Goal: Information Seeking & Learning: Learn about a topic

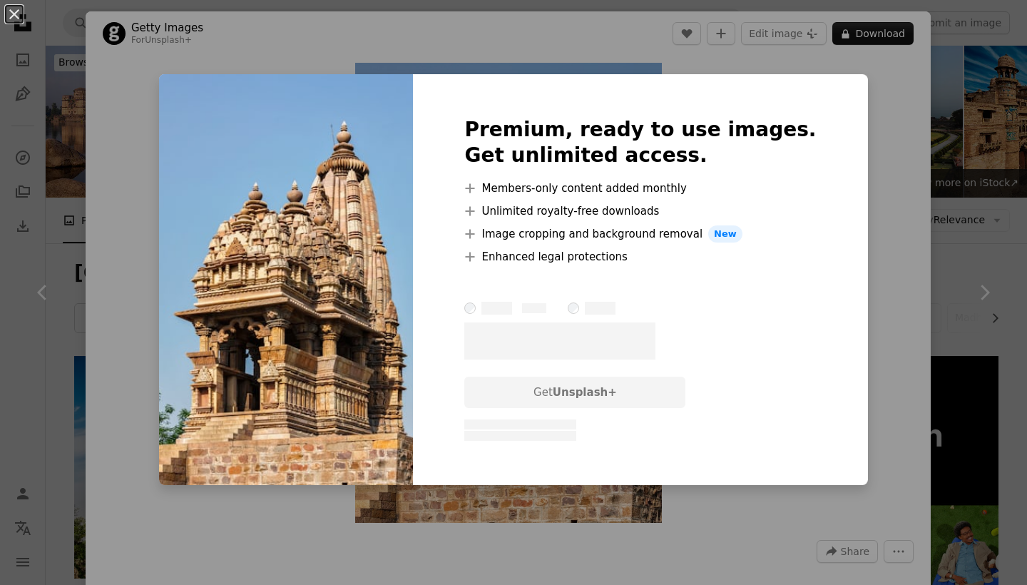
scroll to position [792, 0]
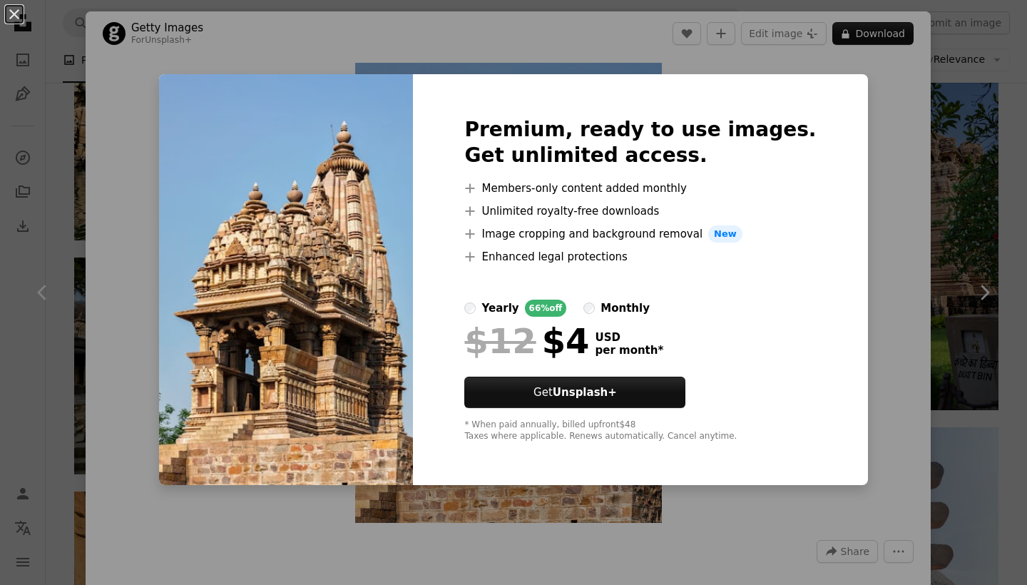
click at [983, 86] on div "An X shape Premium, ready to use images. Get unlimited access. A plus sign Memb…" at bounding box center [513, 292] width 1027 height 585
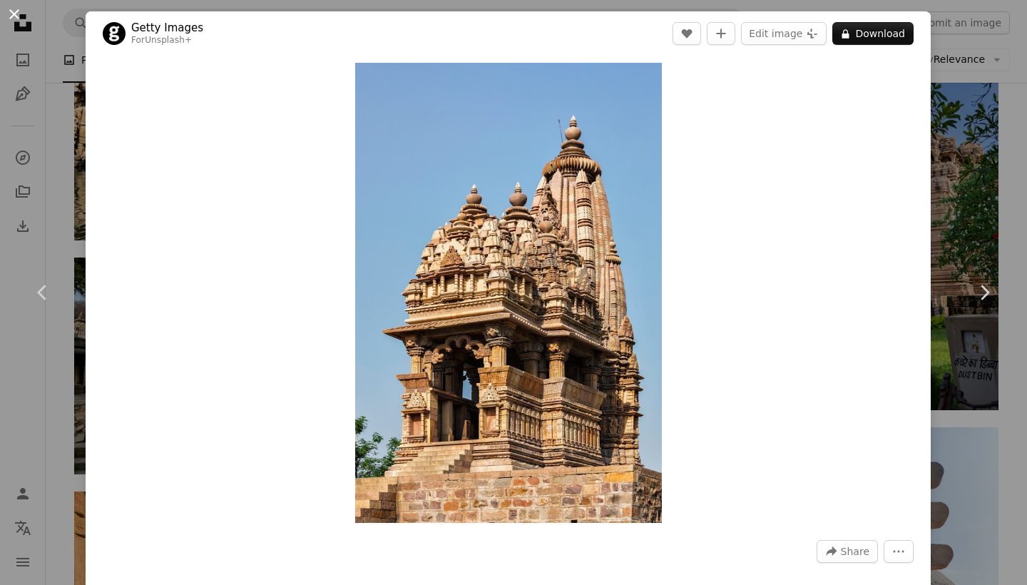
click at [11, 6] on button "An X shape" at bounding box center [14, 14] width 17 height 17
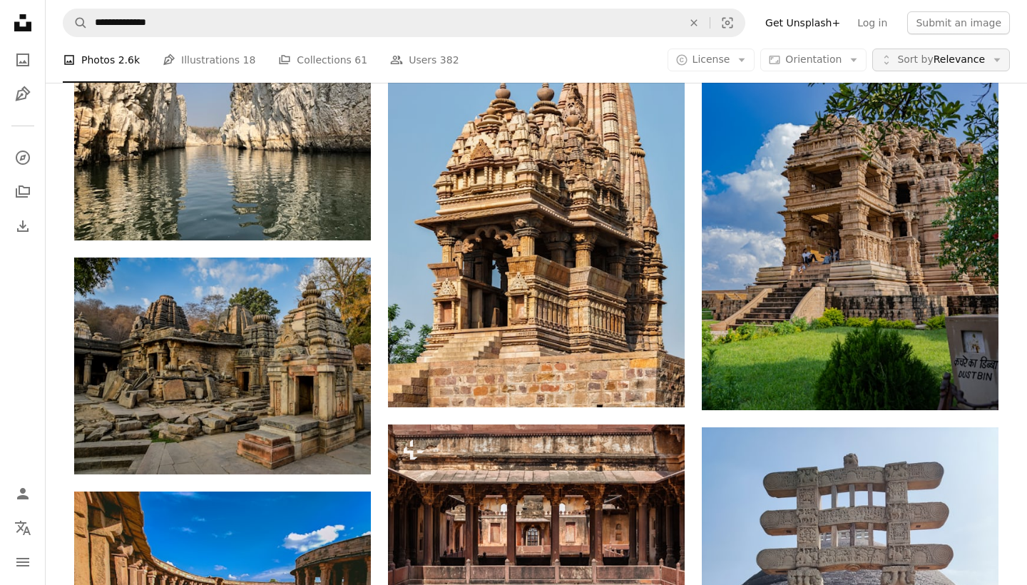
click at [925, 58] on span "Sort by" at bounding box center [915, 58] width 36 height 11
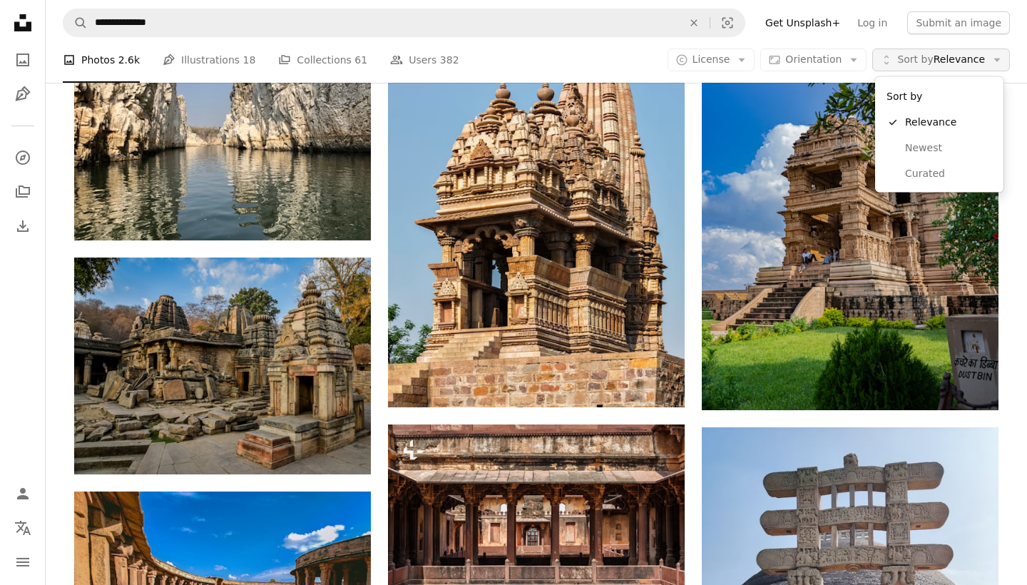
click at [925, 58] on span "Sort by" at bounding box center [915, 58] width 36 height 11
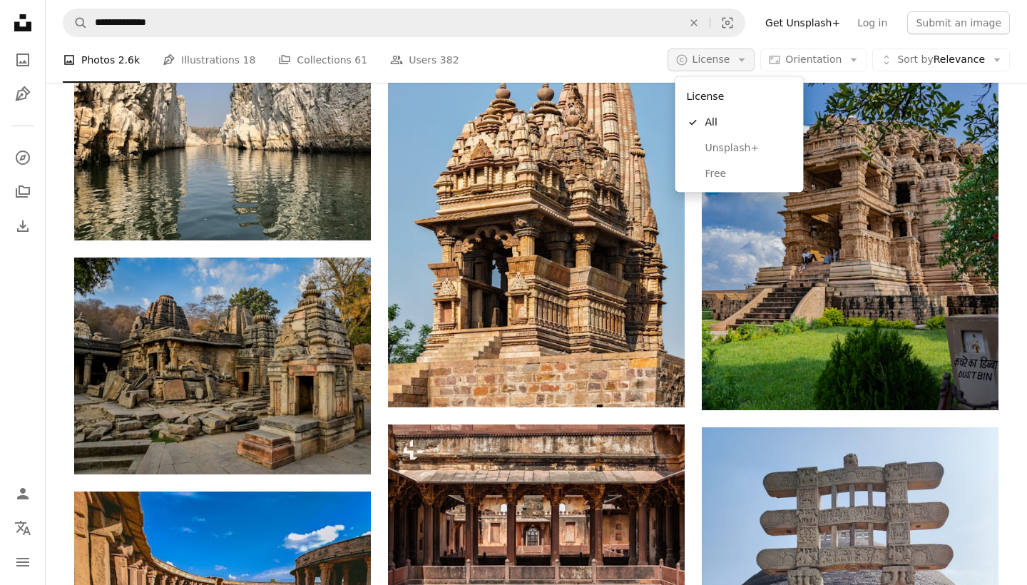
click at [696, 63] on button "A copyright icon © License Arrow down" at bounding box center [711, 59] width 88 height 23
click at [704, 169] on link "Free" at bounding box center [739, 173] width 117 height 26
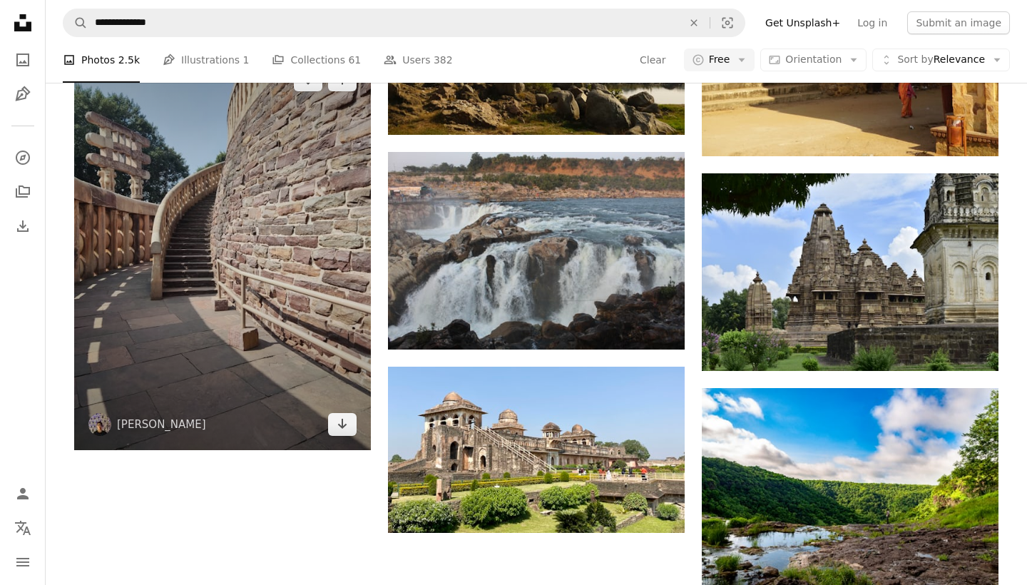
scroll to position [1760, 0]
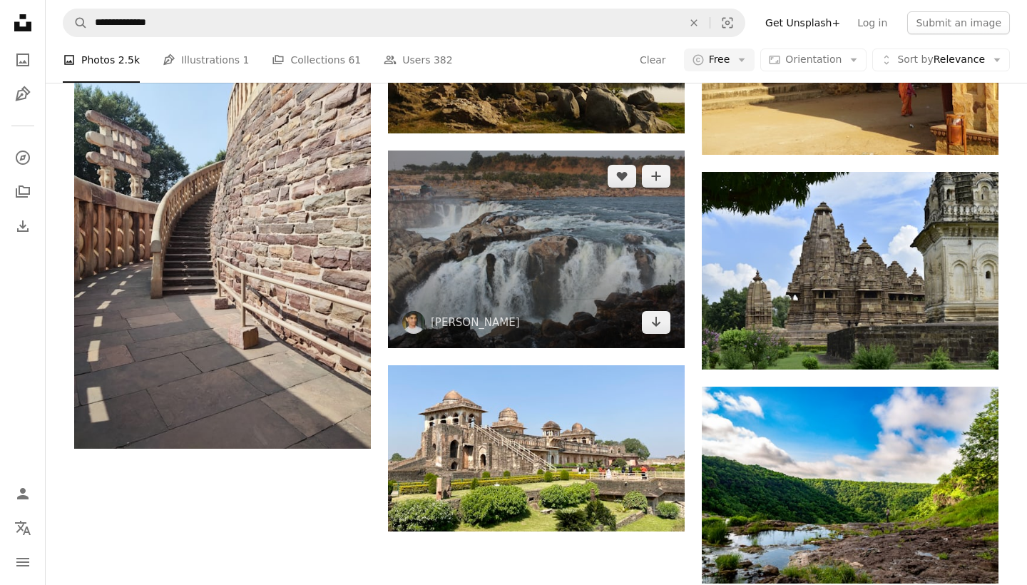
click at [479, 242] on img at bounding box center [536, 248] width 297 height 197
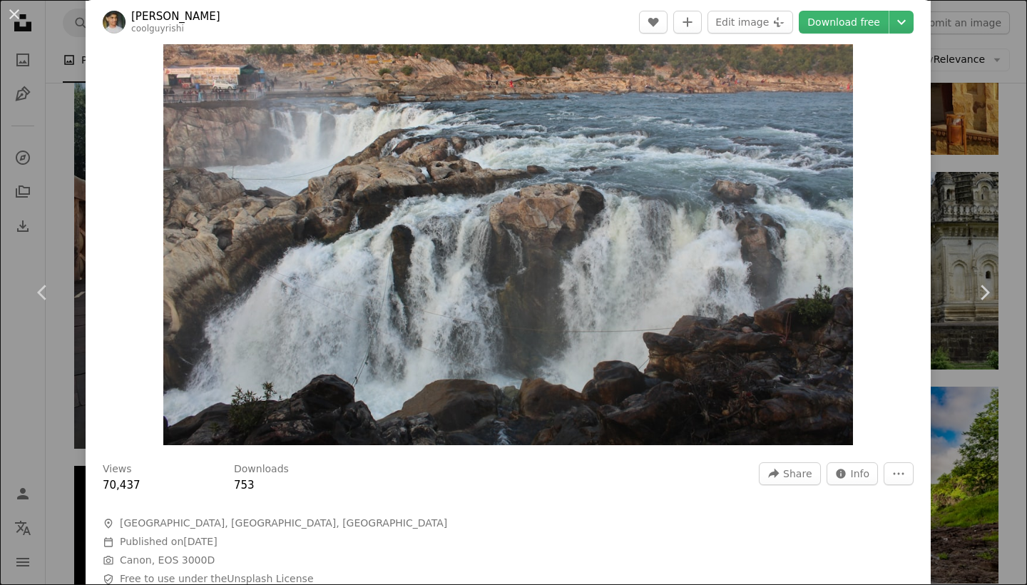
scroll to position [60, 0]
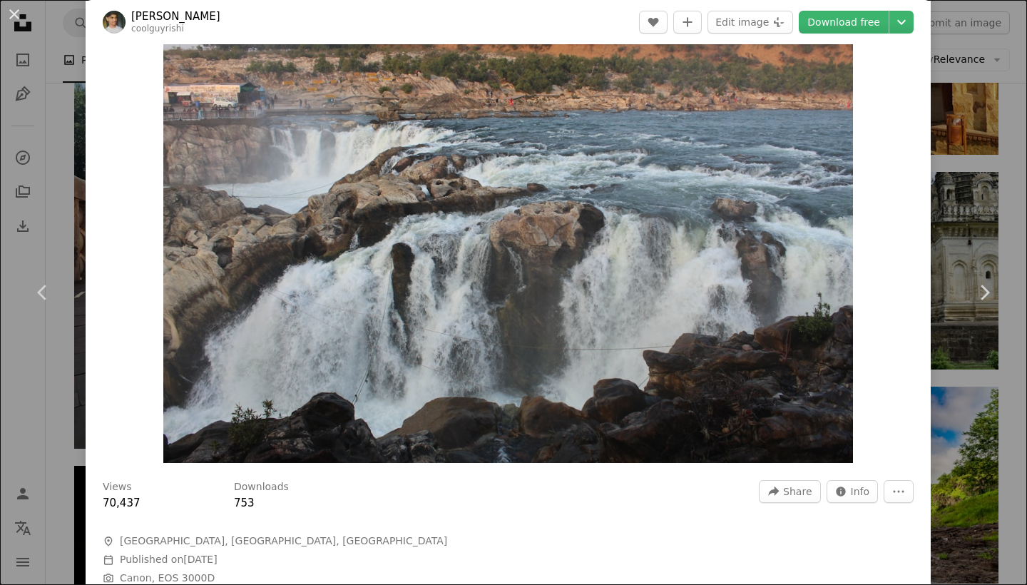
click at [1017, 101] on div "An X shape Chevron left Chevron right Rishikesh [PERSON_NAME] coolguyrishi A he…" at bounding box center [513, 292] width 1027 height 585
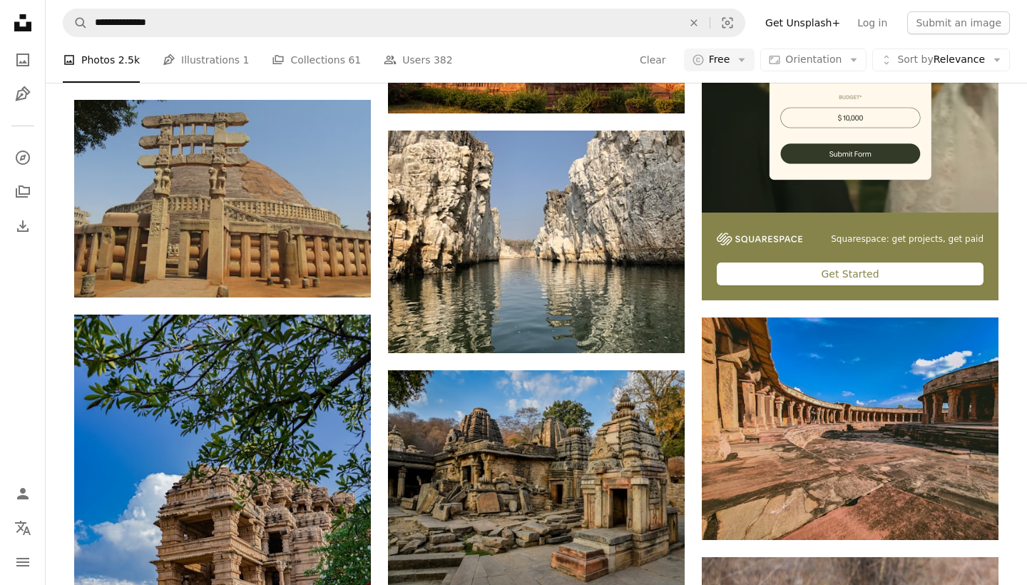
scroll to position [436, 0]
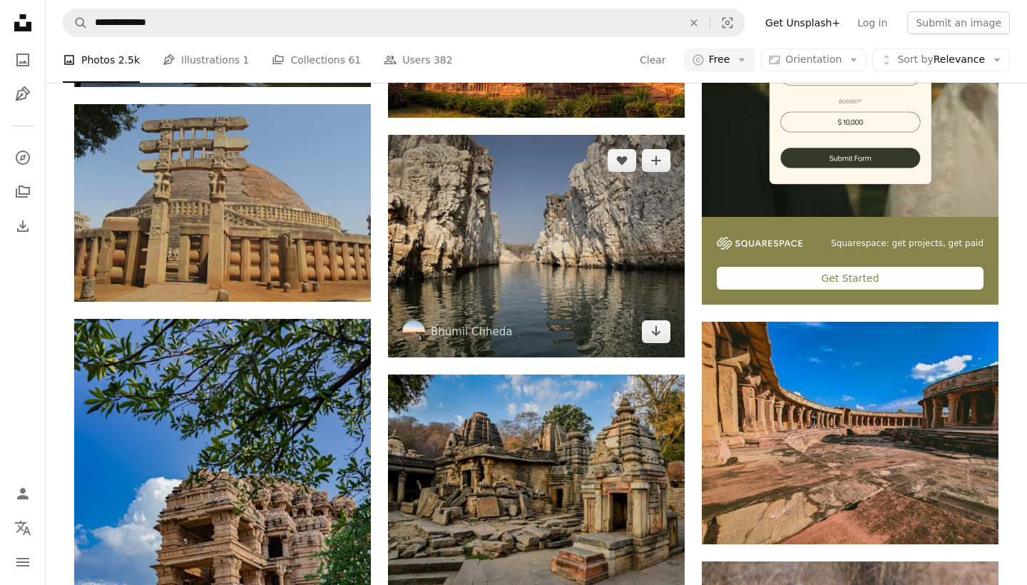
click at [508, 235] on img at bounding box center [536, 246] width 297 height 222
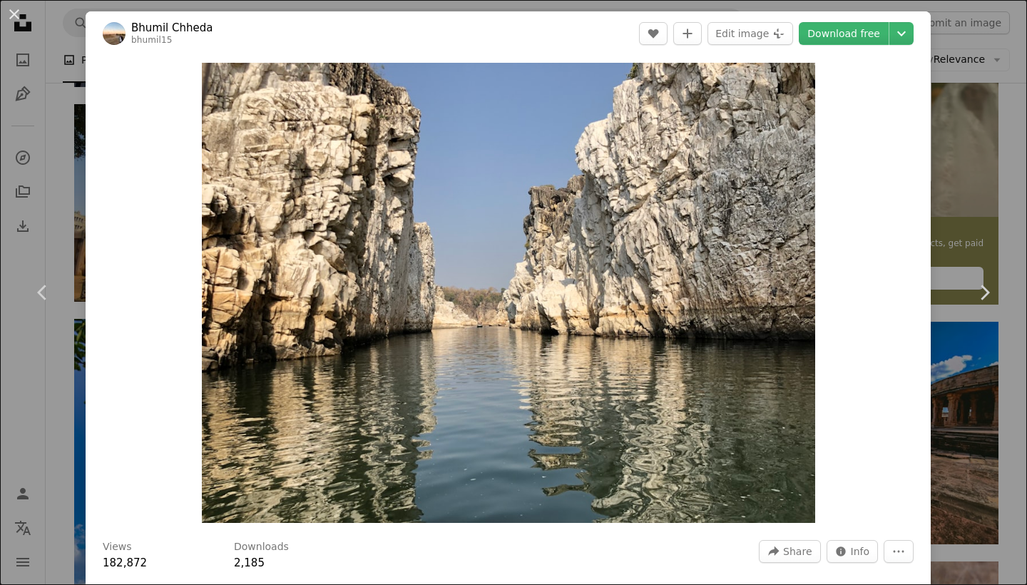
click at [930, 255] on div "Zoom in" at bounding box center [508, 293] width 845 height 474
click at [1023, 213] on div "An X shape Chevron left Chevron right [PERSON_NAME] bhumil15 A heart A plus sig…" at bounding box center [513, 292] width 1027 height 585
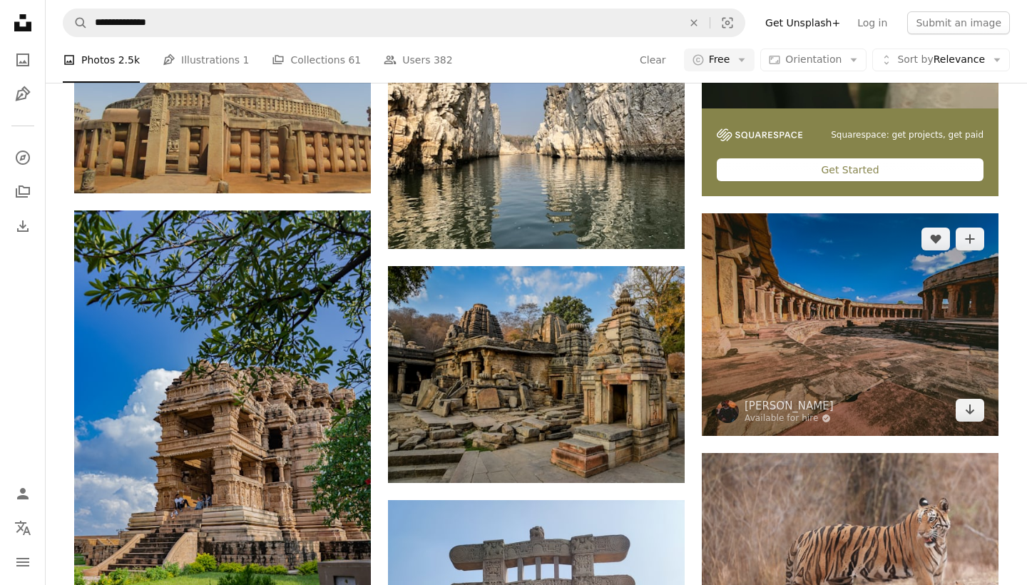
scroll to position [558, 0]
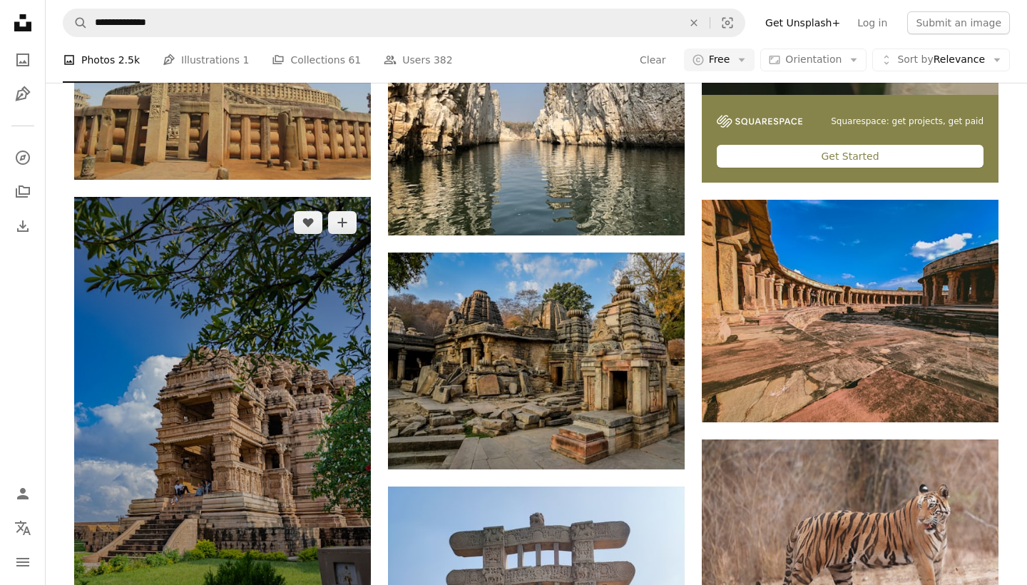
click at [249, 510] on img at bounding box center [222, 419] width 297 height 445
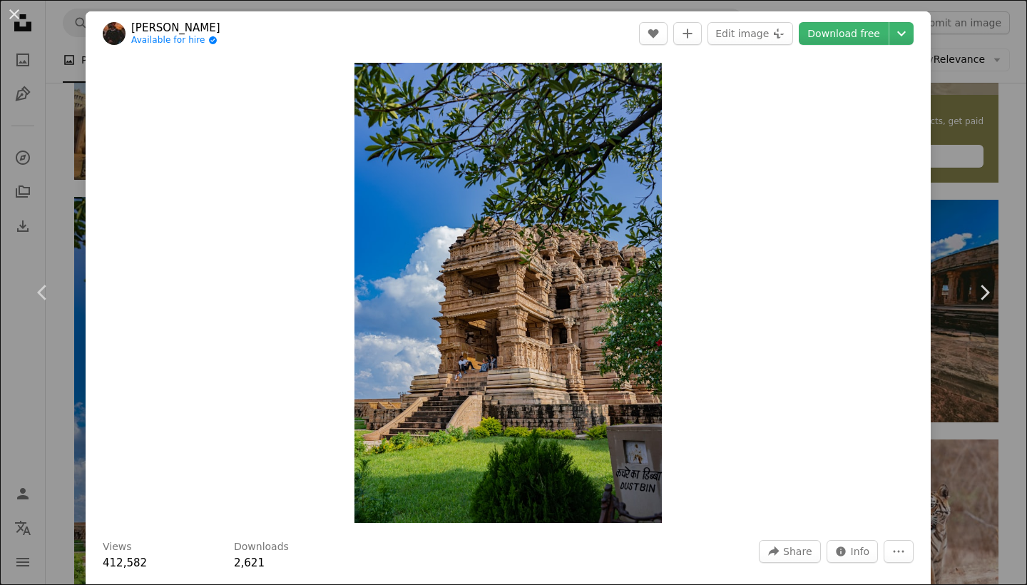
click at [962, 215] on div "An X shape Chevron left Chevron right yash kiran Available for hire A checkmark…" at bounding box center [513, 292] width 1027 height 585
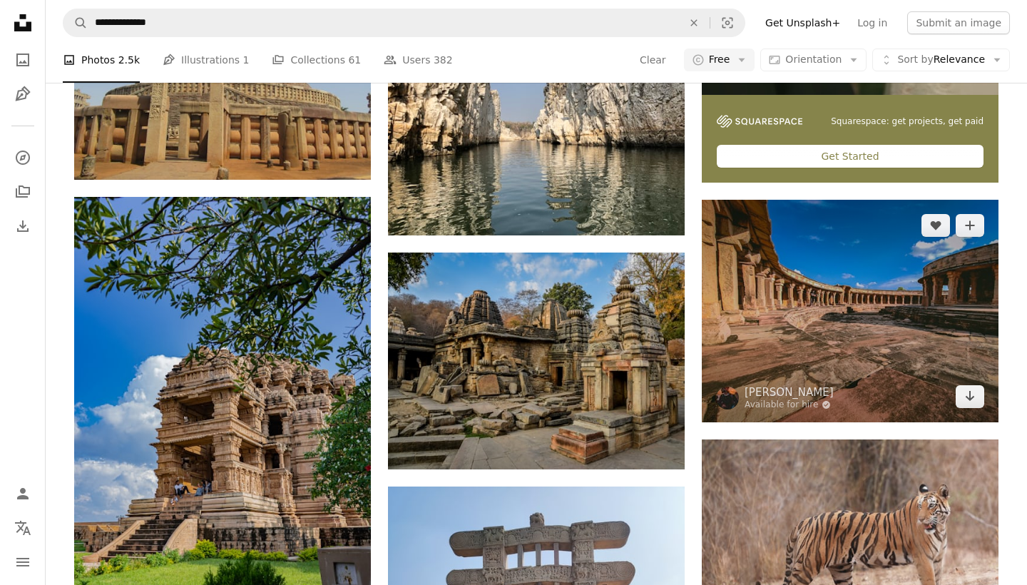
click at [806, 332] on img at bounding box center [850, 311] width 297 height 222
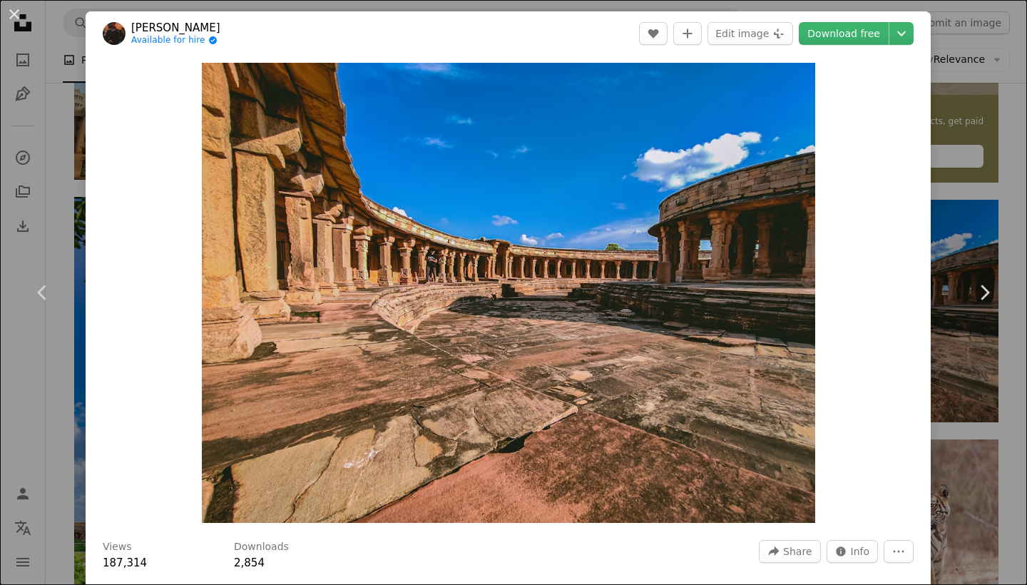
click at [988, 113] on div "An X shape Chevron left Chevron right yash kiran Available for hire A checkmark…" at bounding box center [513, 292] width 1027 height 585
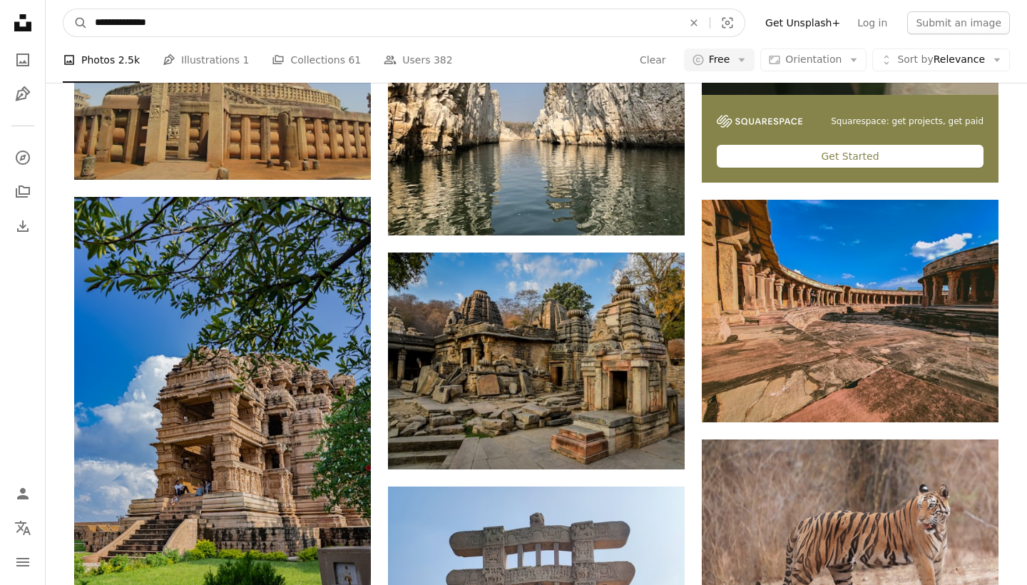
drag, startPoint x: 175, startPoint y: 20, endPoint x: 26, endPoint y: 20, distance: 148.3
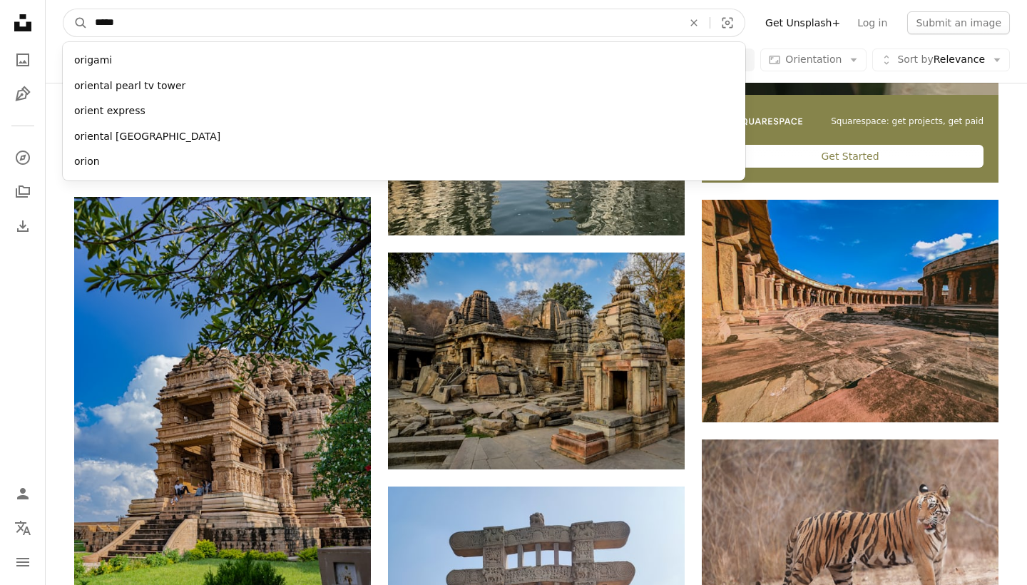
type input "******"
click at [76, 23] on button "A magnifying glass" at bounding box center [75, 22] width 24 height 27
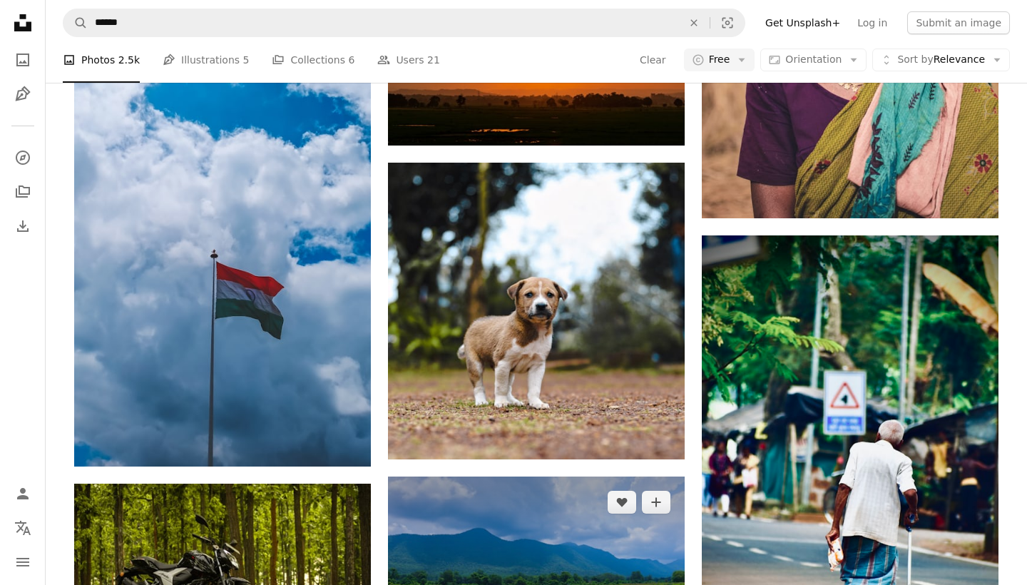
scroll to position [2031, 0]
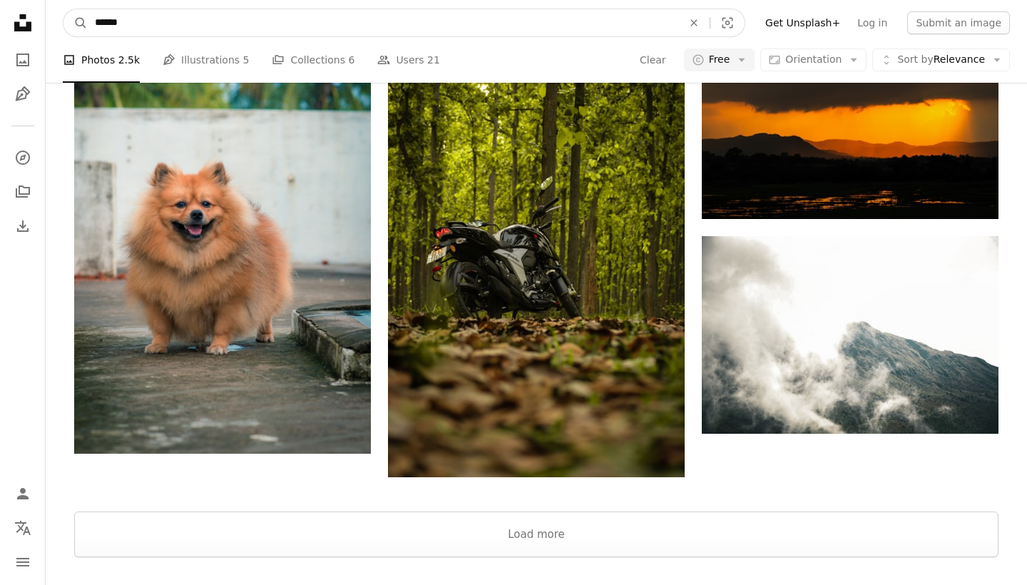
drag, startPoint x: 155, startPoint y: 30, endPoint x: 0, endPoint y: 15, distance: 155.4
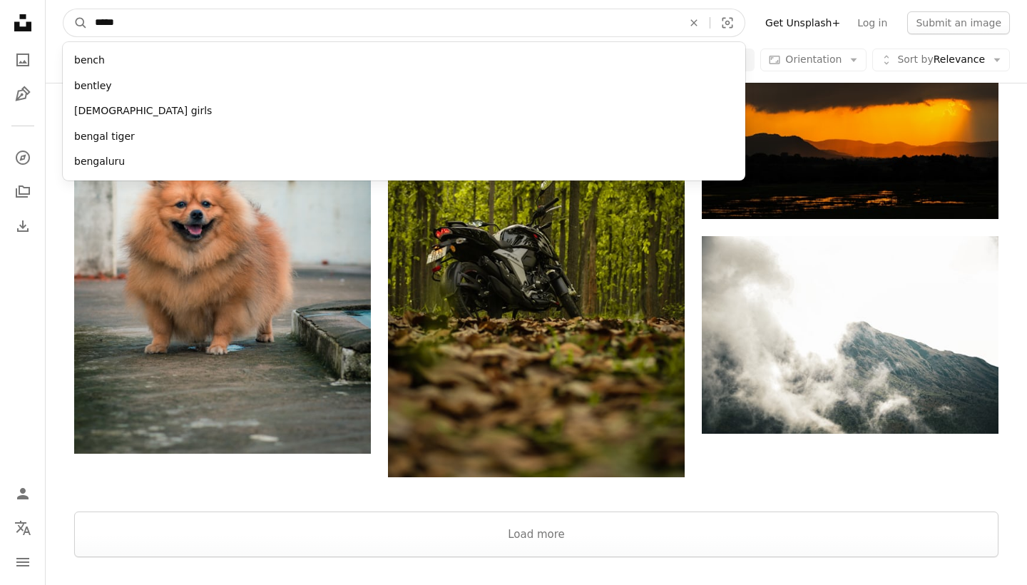
type input "******"
click at [76, 23] on button "A magnifying glass" at bounding box center [75, 22] width 24 height 27
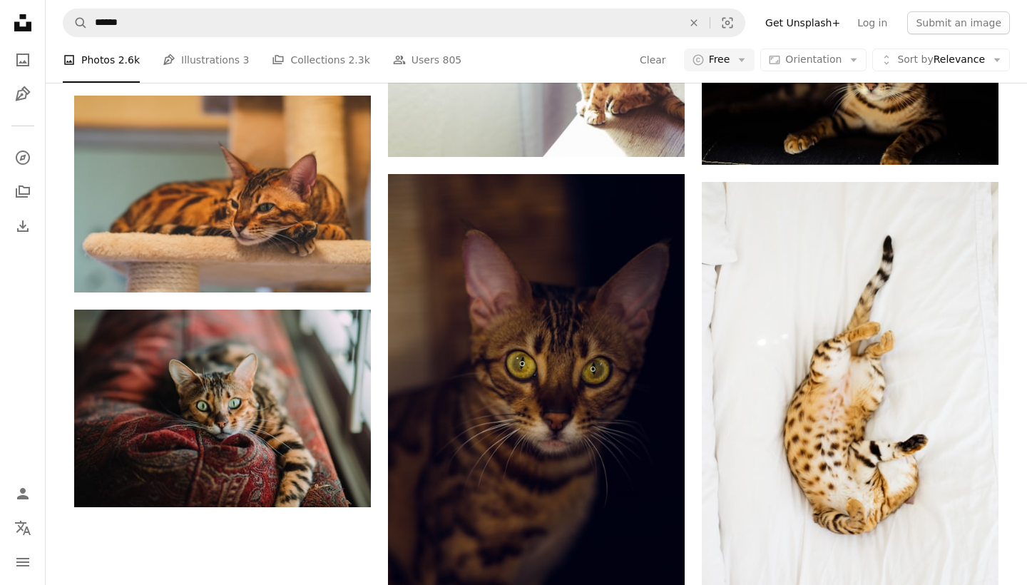
scroll to position [2139, 0]
